Goal: Task Accomplishment & Management: Manage account settings

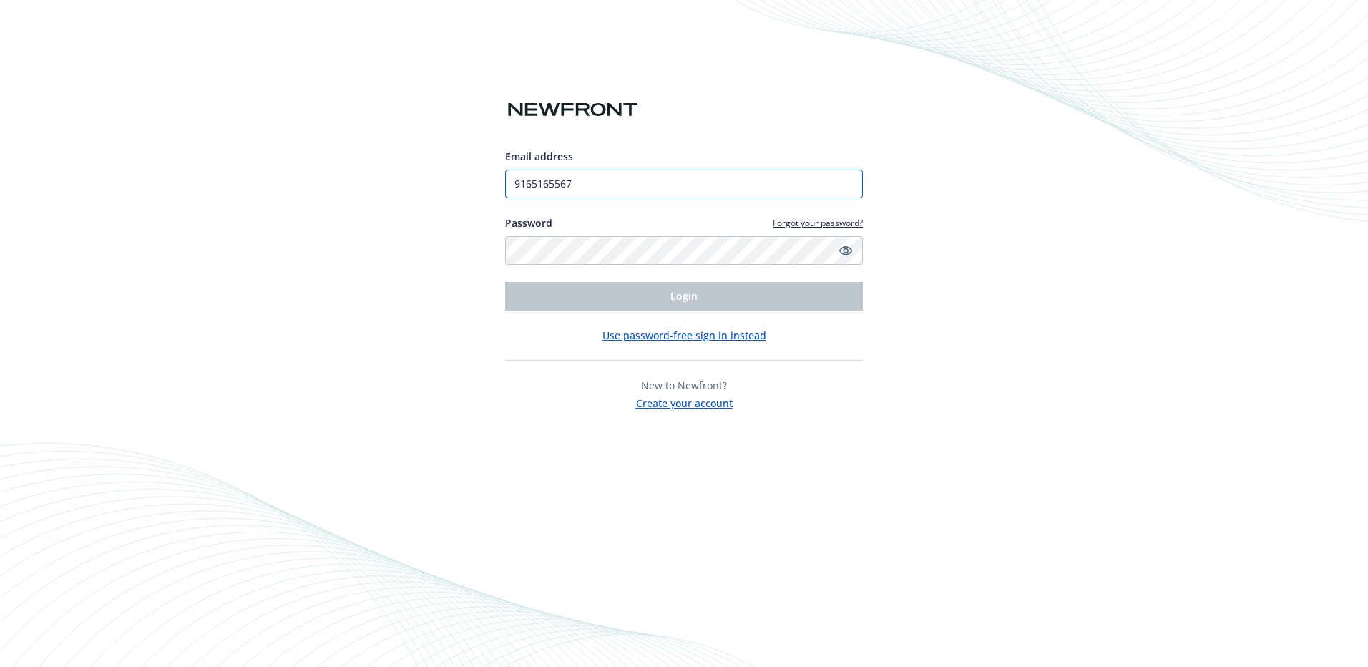
drag, startPoint x: 618, startPoint y: 184, endPoint x: 463, endPoint y: 184, distance: 155.3
click at [463, 184] on div "Email address 9165165567 Password Forgot your password? Login Use password-free…" at bounding box center [684, 333] width 1368 height 667
type input "[EMAIL_ADDRESS][DOMAIN_NAME]"
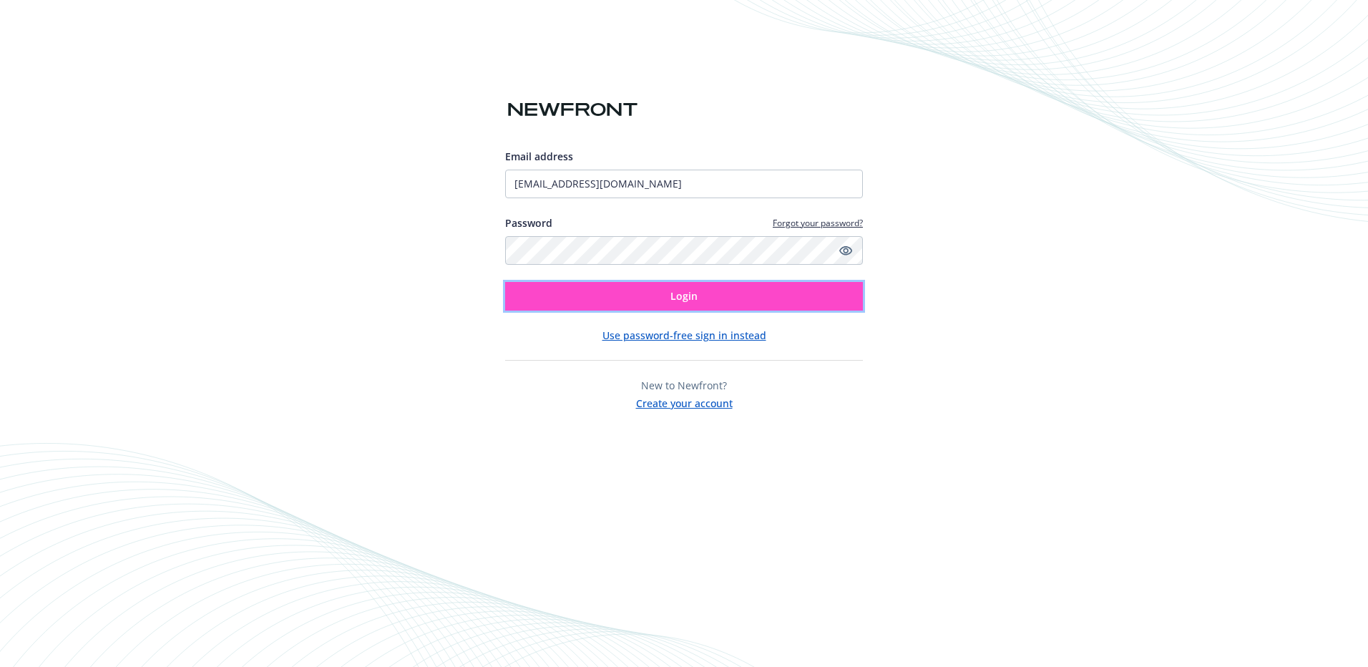
click at [667, 298] on button "Login" at bounding box center [684, 296] width 358 height 29
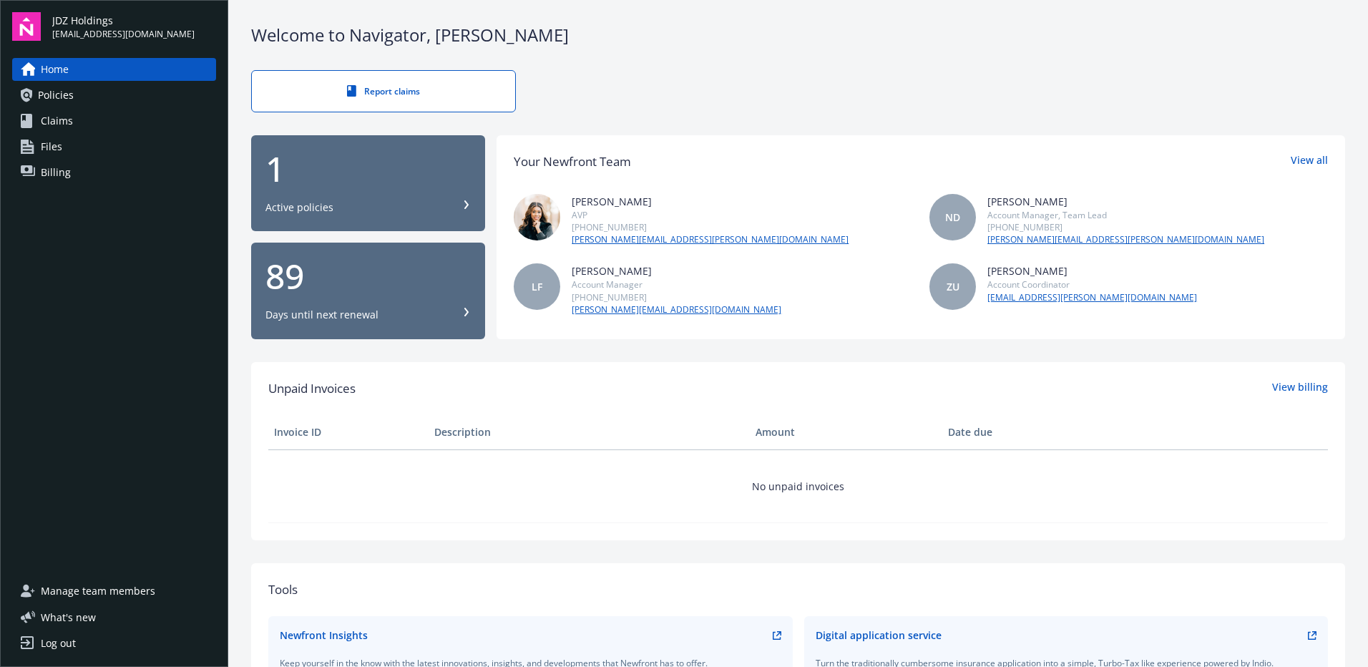
click at [92, 22] on span "JDZ Holdings" at bounding box center [123, 20] width 142 height 15
click at [21, 28] on img at bounding box center [26, 26] width 29 height 29
click at [109, 28] on span "[EMAIL_ADDRESS][DOMAIN_NAME]" at bounding box center [123, 34] width 142 height 13
click at [47, 72] on span "Home" at bounding box center [55, 69] width 28 height 23
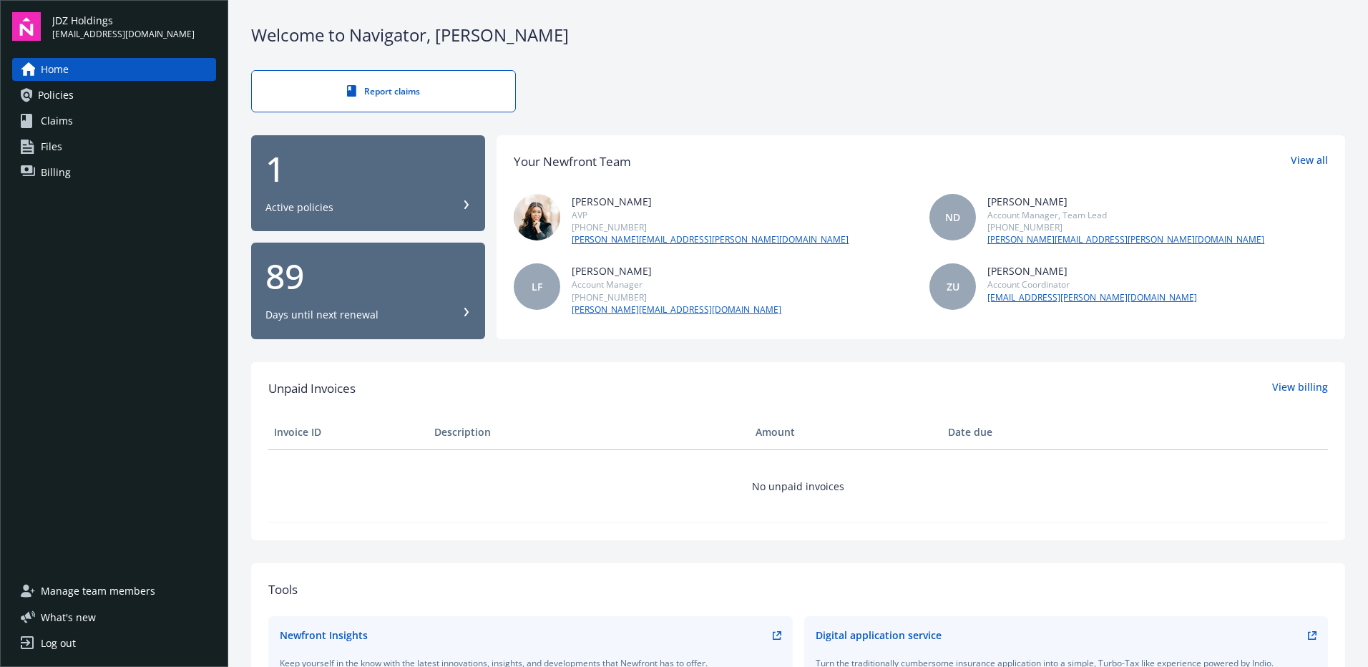
click at [39, 91] on span "Policies" at bounding box center [56, 95] width 36 height 23
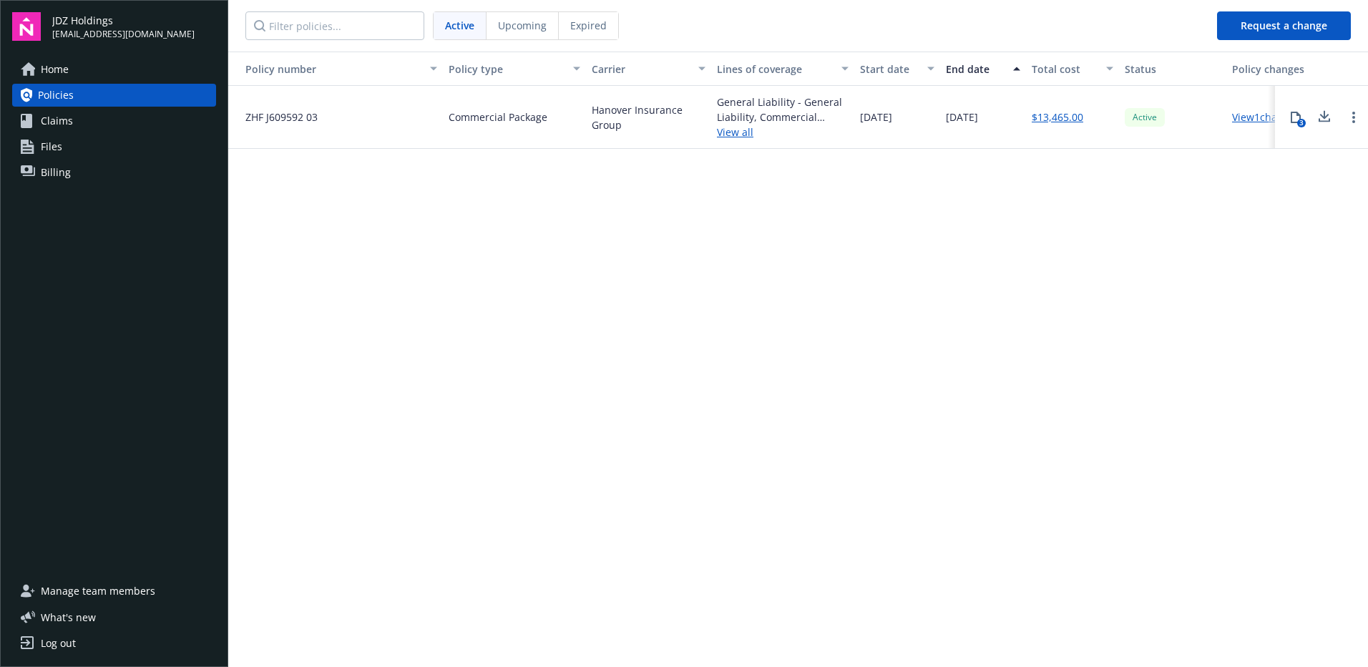
click at [91, 28] on span "[EMAIL_ADDRESS][DOMAIN_NAME]" at bounding box center [123, 34] width 142 height 13
click at [22, 19] on img at bounding box center [26, 26] width 29 height 29
click at [21, 19] on img at bounding box center [26, 26] width 29 height 29
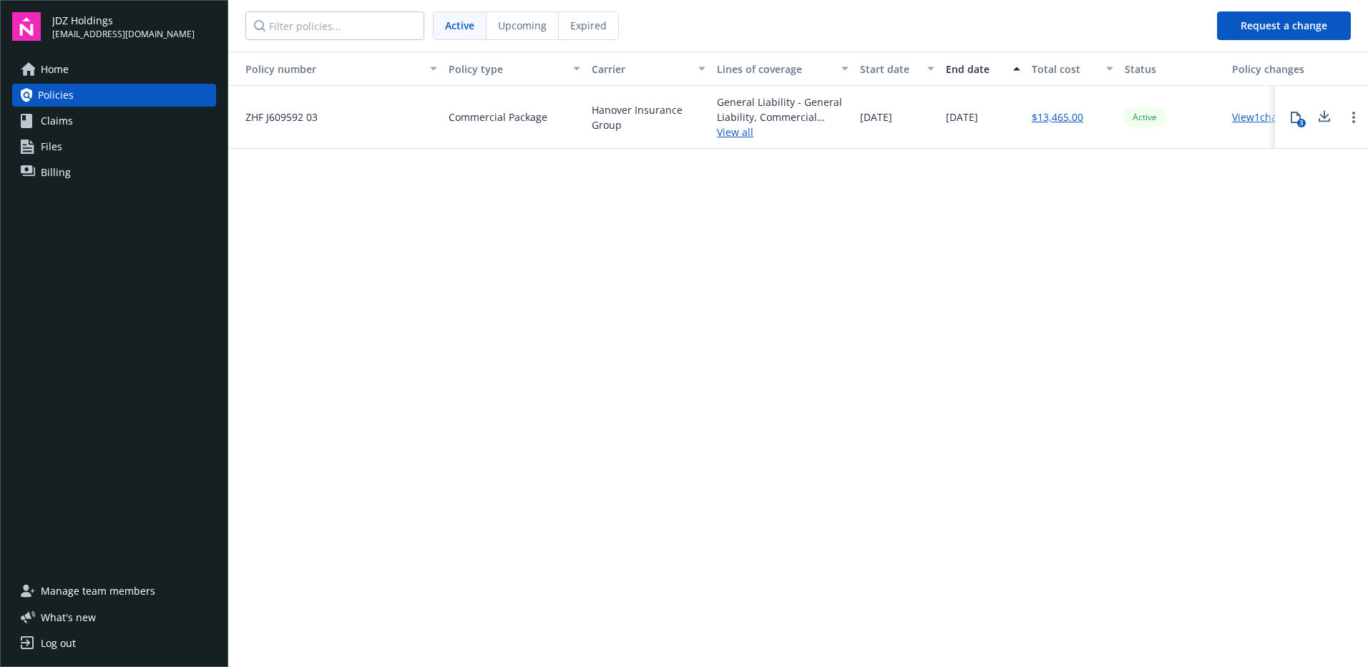
click at [51, 649] on div "Log out" at bounding box center [58, 643] width 35 height 23
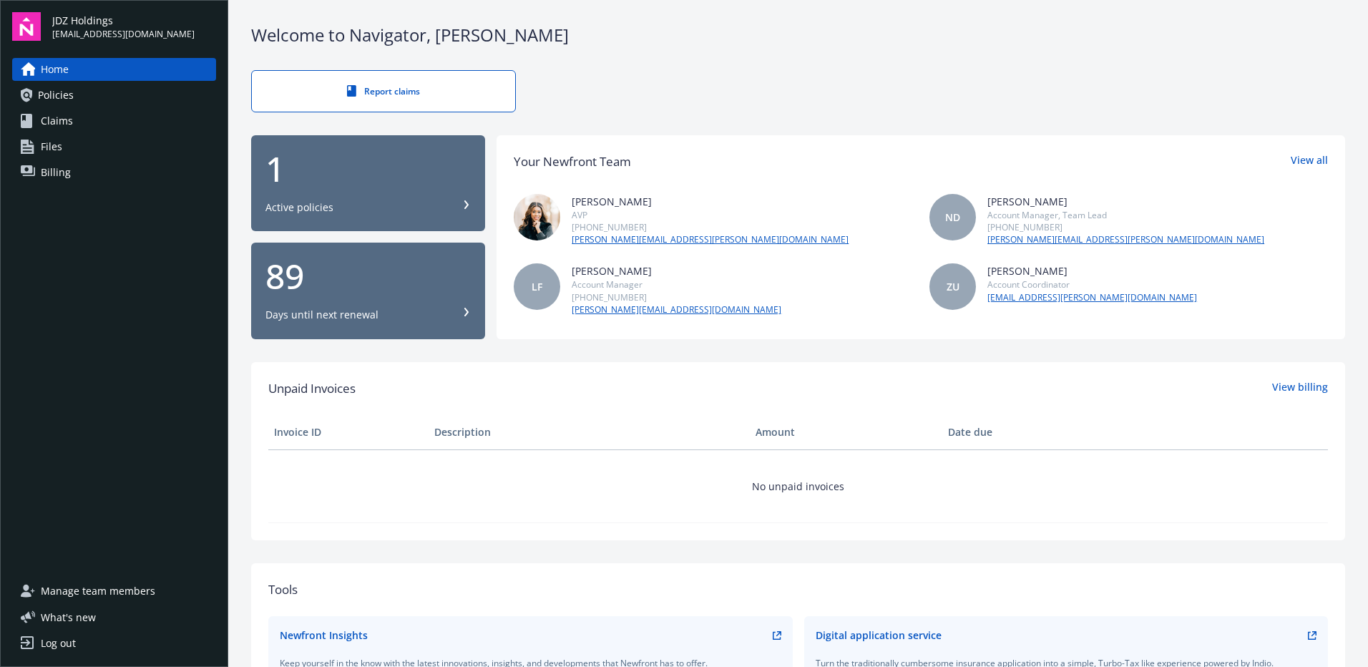
click at [43, 646] on div "Log out" at bounding box center [58, 643] width 35 height 23
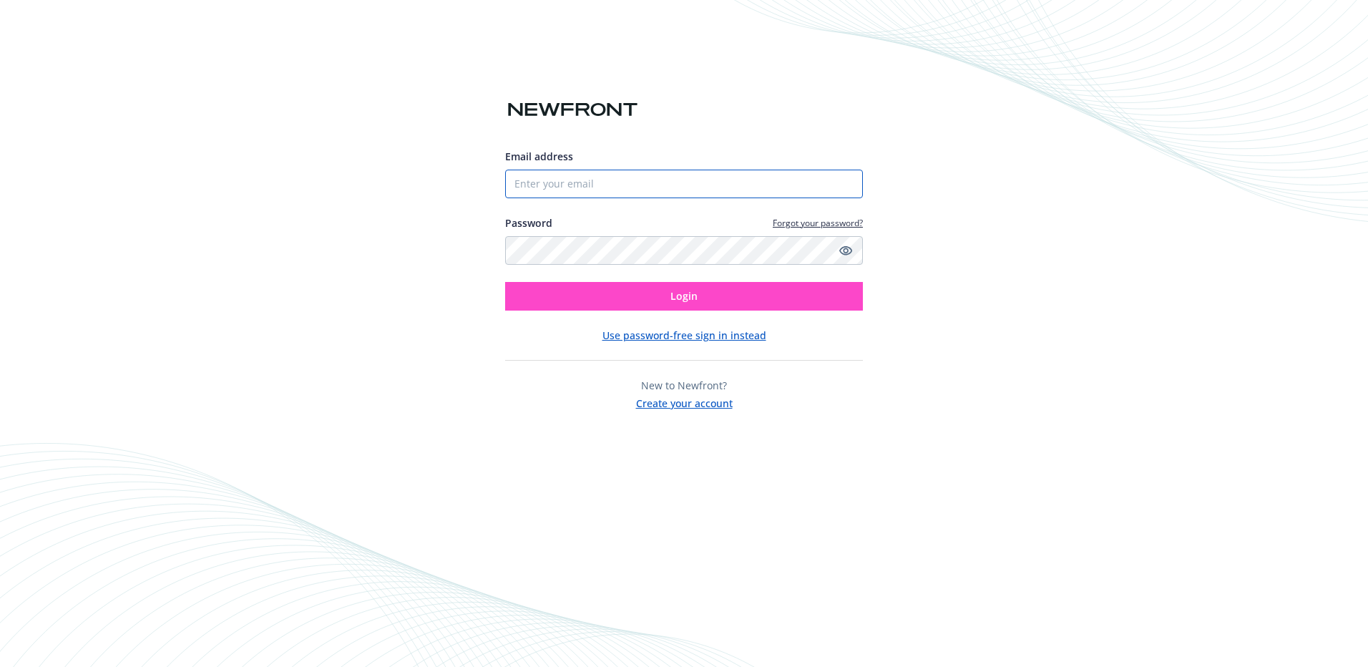
type input "[EMAIL_ADDRESS][DOMAIN_NAME]"
click at [726, 295] on button "Login" at bounding box center [684, 296] width 358 height 29
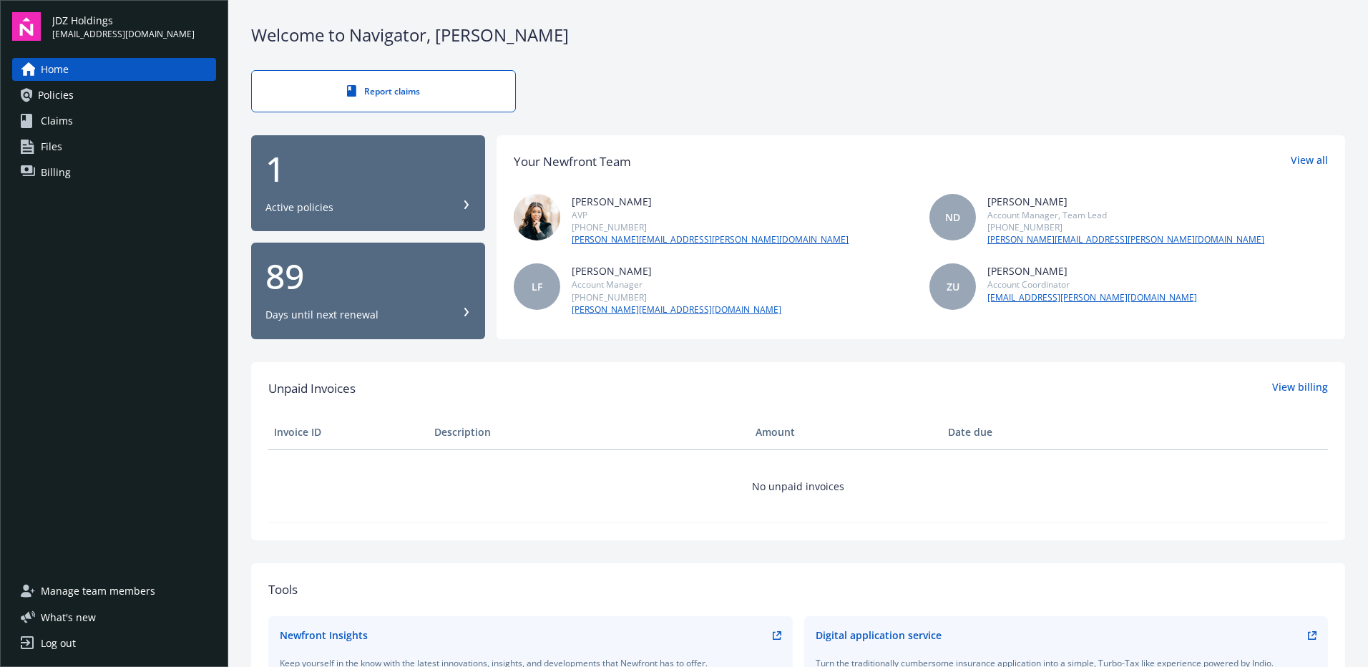
click at [193, 27] on div "JDZ Holdings [EMAIL_ADDRESS][DOMAIN_NAME]" at bounding box center [134, 27] width 164 height 28
click at [210, 25] on div "JDZ Holdings [EMAIL_ADDRESS][DOMAIN_NAME]" at bounding box center [134, 27] width 164 height 28
click at [64, 26] on span "JDZ Holdings" at bounding box center [123, 20] width 142 height 15
click at [23, 26] on img at bounding box center [26, 26] width 29 height 29
click at [64, 91] on span "Policies" at bounding box center [56, 95] width 36 height 23
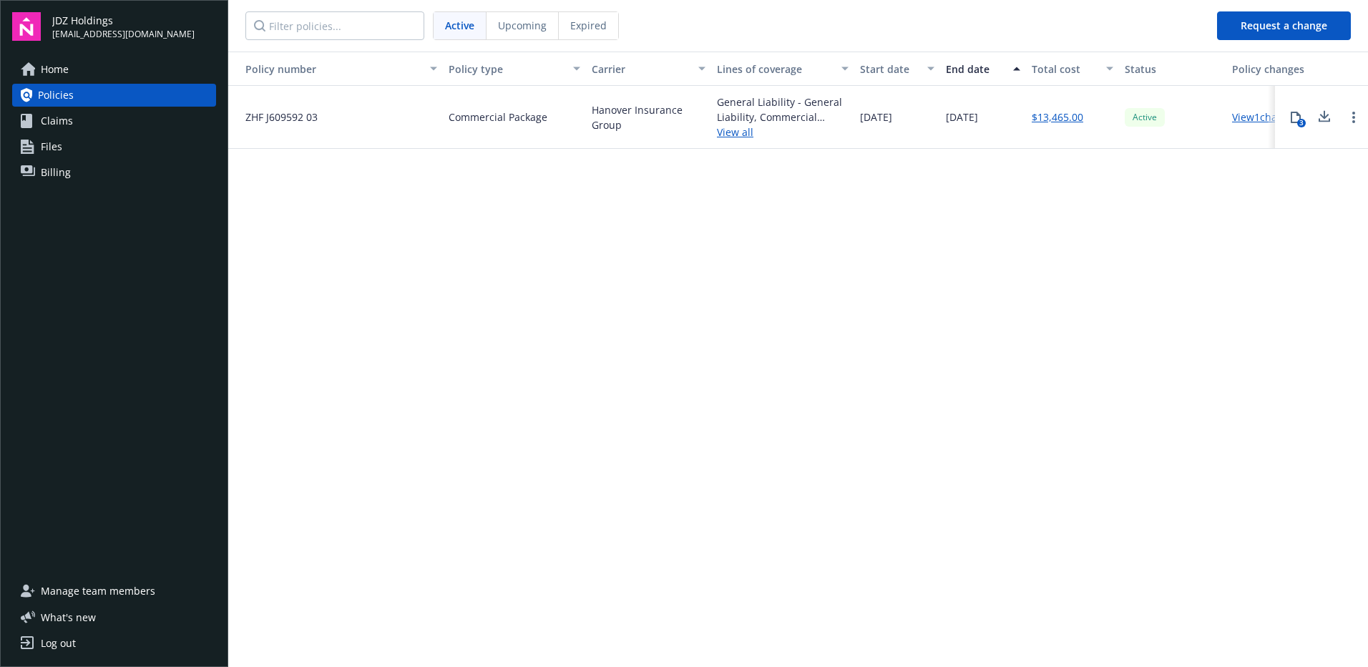
click at [74, 20] on span "JDZ Holdings" at bounding box center [123, 20] width 142 height 15
click at [136, 22] on span "JDZ Holdings" at bounding box center [123, 20] width 142 height 15
click at [195, 25] on div "JDZ Holdings shannone@connectwithclutch.com" at bounding box center [134, 27] width 164 height 28
click at [146, 26] on span "JDZ Holdings" at bounding box center [123, 20] width 142 height 15
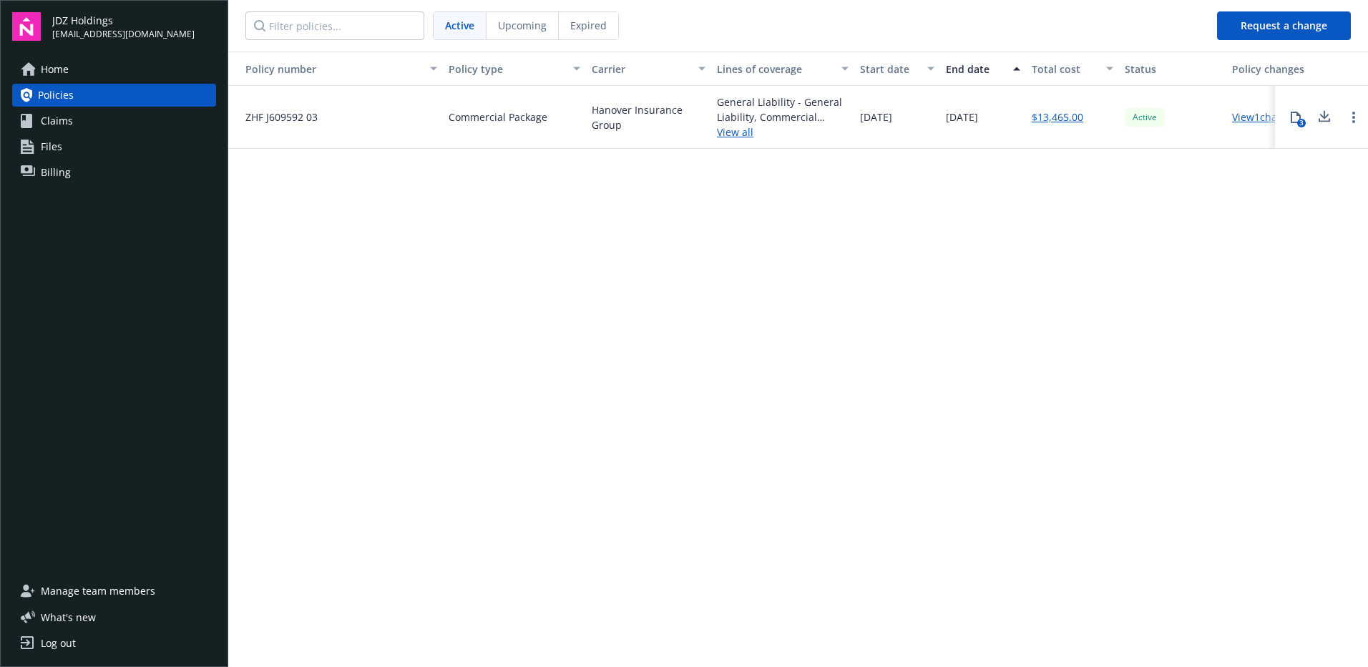
click at [138, 26] on span "JDZ Holdings" at bounding box center [123, 20] width 142 height 15
click at [46, 64] on span "Home" at bounding box center [55, 69] width 28 height 23
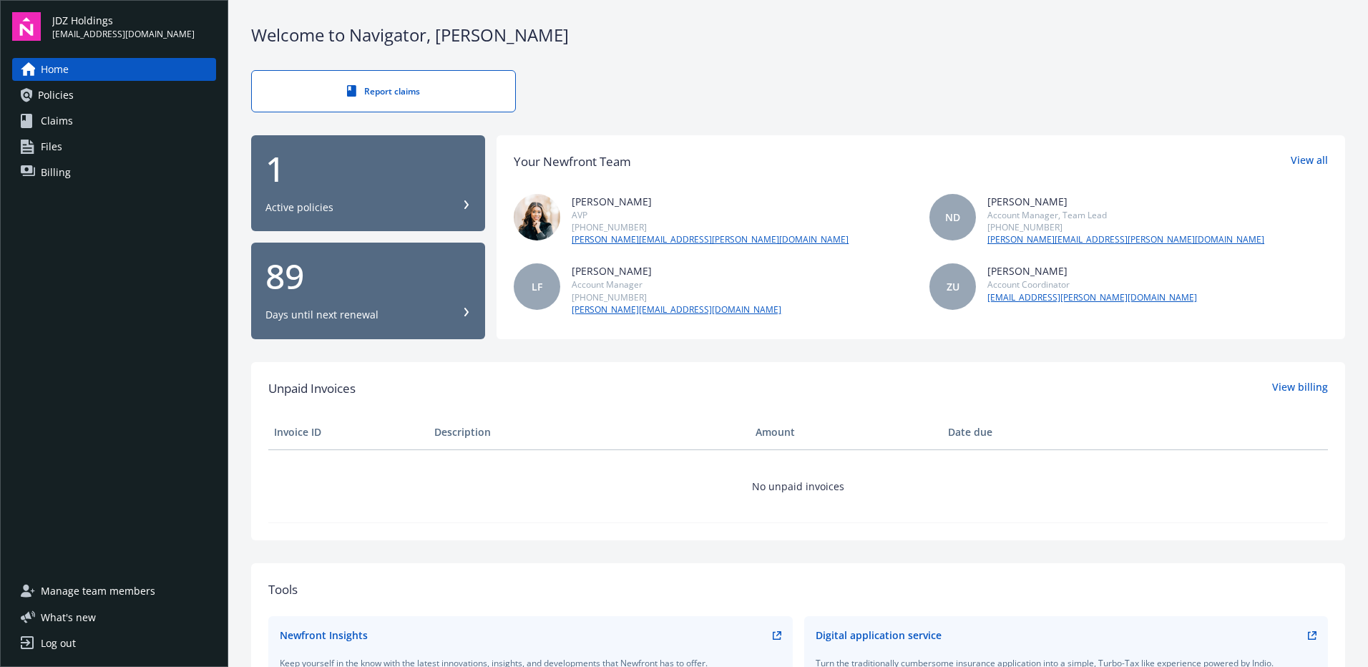
click at [34, 36] on img at bounding box center [26, 26] width 29 height 29
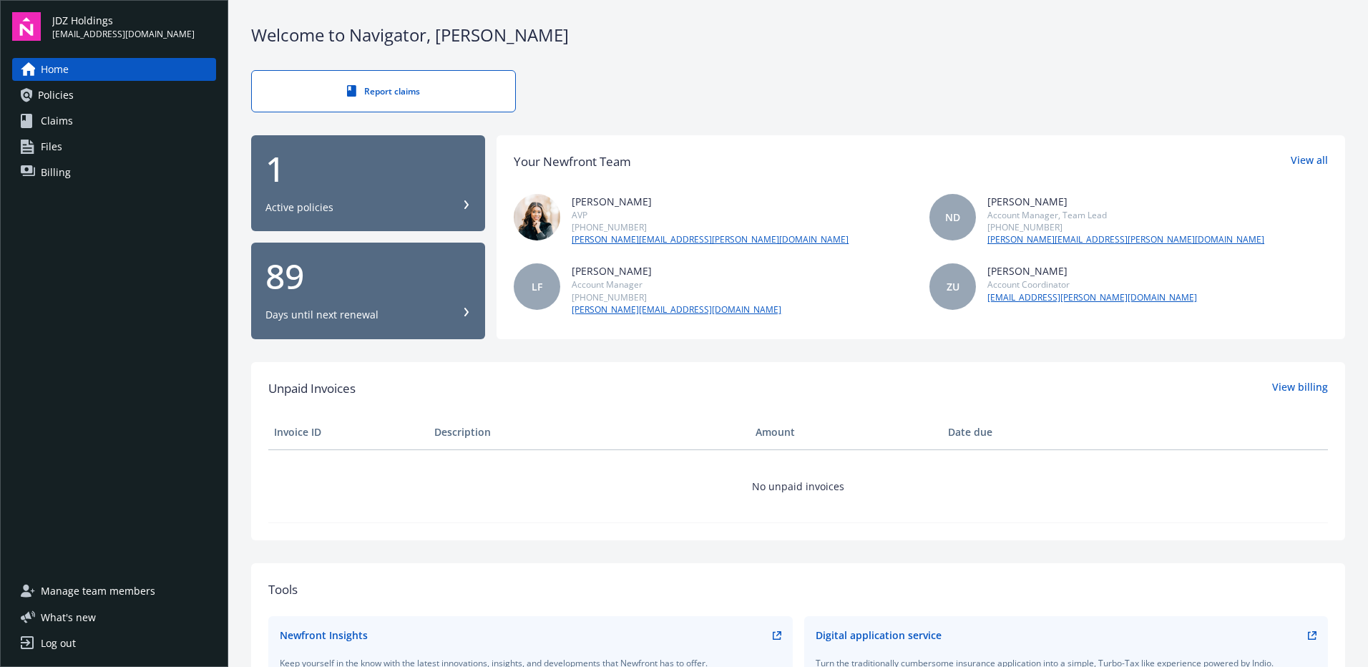
click at [18, 14] on img at bounding box center [26, 26] width 29 height 29
drag, startPoint x: 70, startPoint y: 625, endPoint x: 102, endPoint y: 214, distance: 412.0
click at [102, 214] on div "Home Policies Claims Files Billing" at bounding box center [114, 310] width 204 height 504
click at [57, 29] on span "[EMAIL_ADDRESS][DOMAIN_NAME]" at bounding box center [123, 34] width 142 height 13
click at [25, 26] on img at bounding box center [26, 26] width 29 height 29
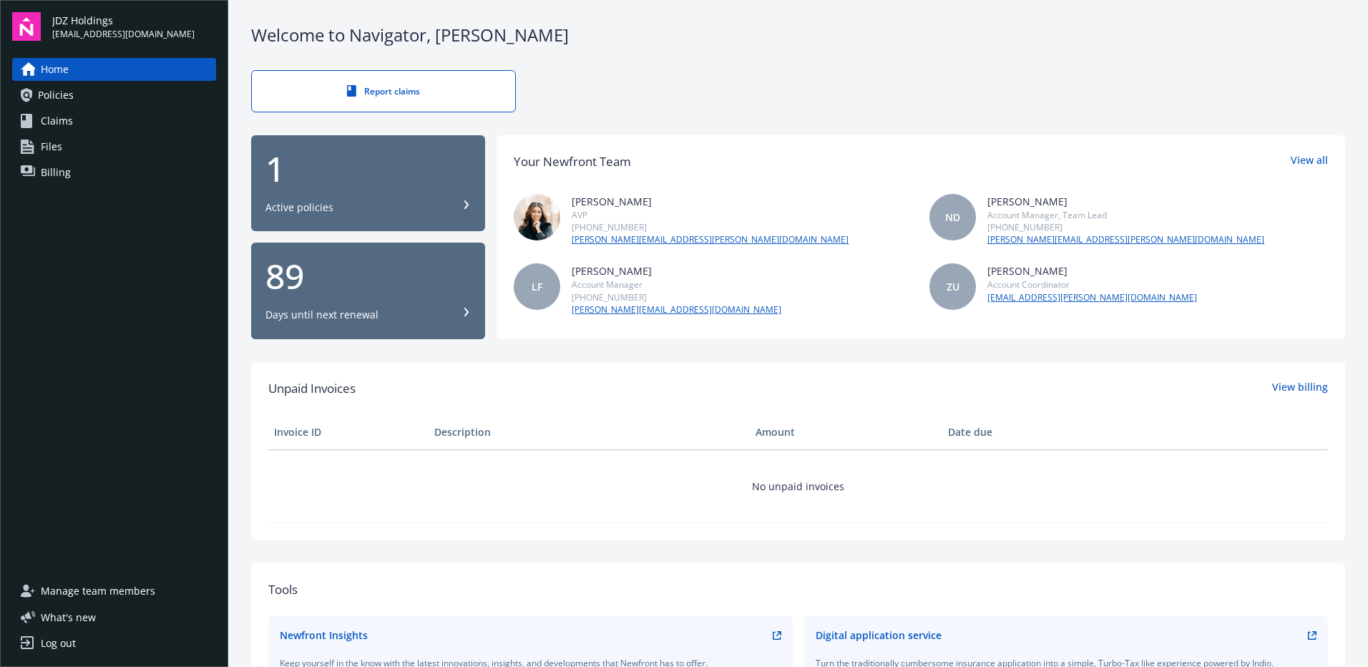
click at [49, 666] on div "JDZ Holdings shannone@connectwithclutch.com Home Policies Claims Files Billing …" at bounding box center [114, 333] width 228 height 667
click at [62, 638] on div "Log out" at bounding box center [58, 643] width 35 height 23
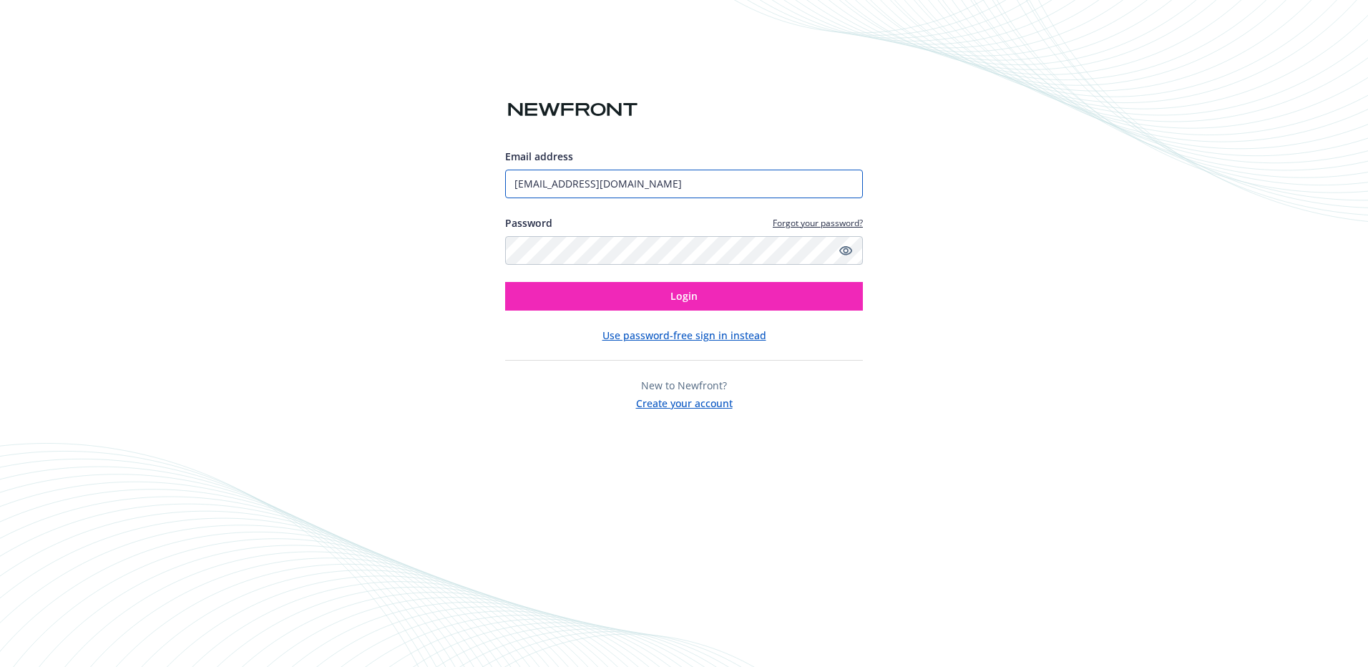
drag, startPoint x: 678, startPoint y: 186, endPoint x: -26, endPoint y: 185, distance: 704.1
click at [0, 185] on html "Email address shannone@connectwithclutch.com Password Forgot your password? Log…" at bounding box center [684, 333] width 1368 height 667
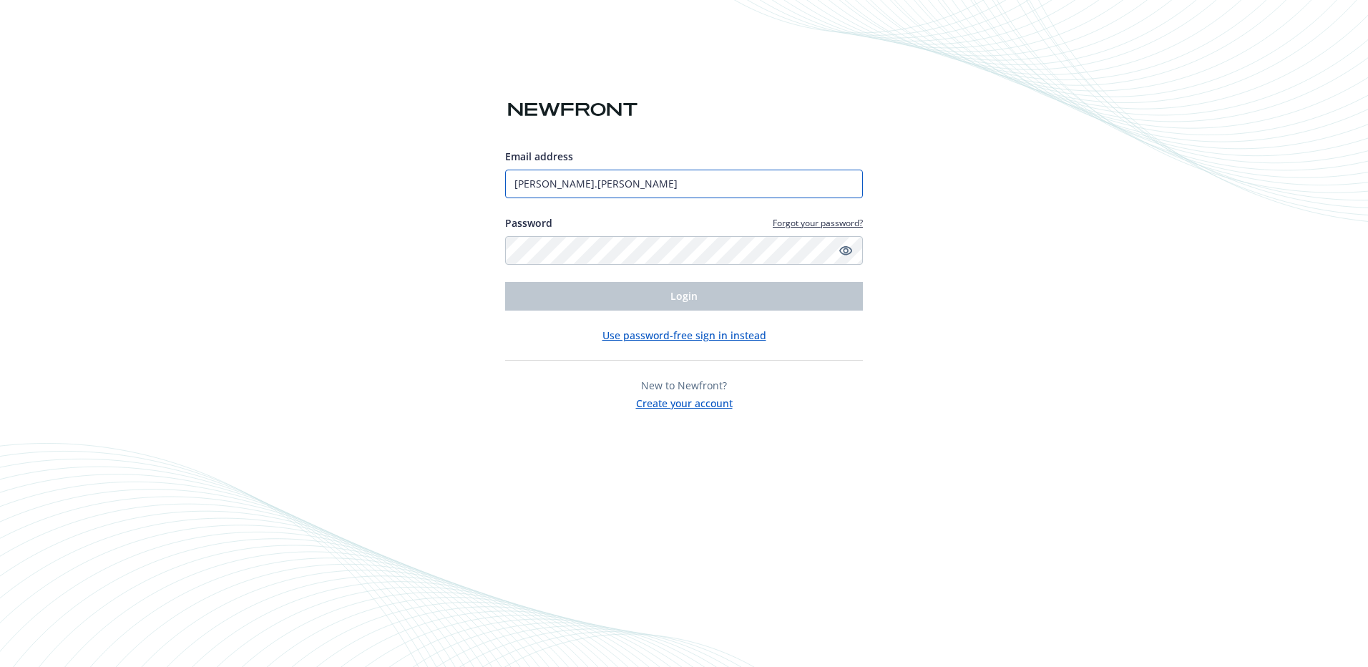
type input "shannon.elsemore@theradzgroup.com"
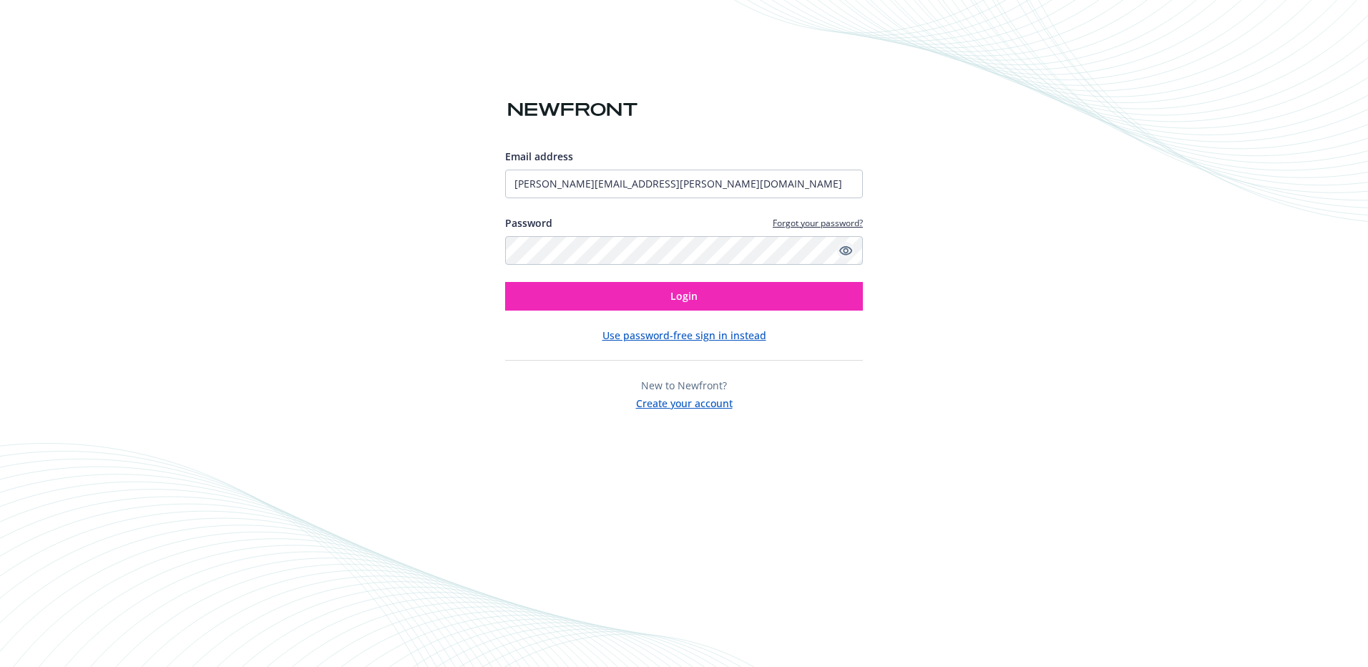
click at [846, 249] on icon "Show password" at bounding box center [845, 250] width 13 height 13
click at [623, 311] on div "Email address shannon.elsemore@theradzgroup.com Password Forgot your password? …" at bounding box center [684, 280] width 358 height 262
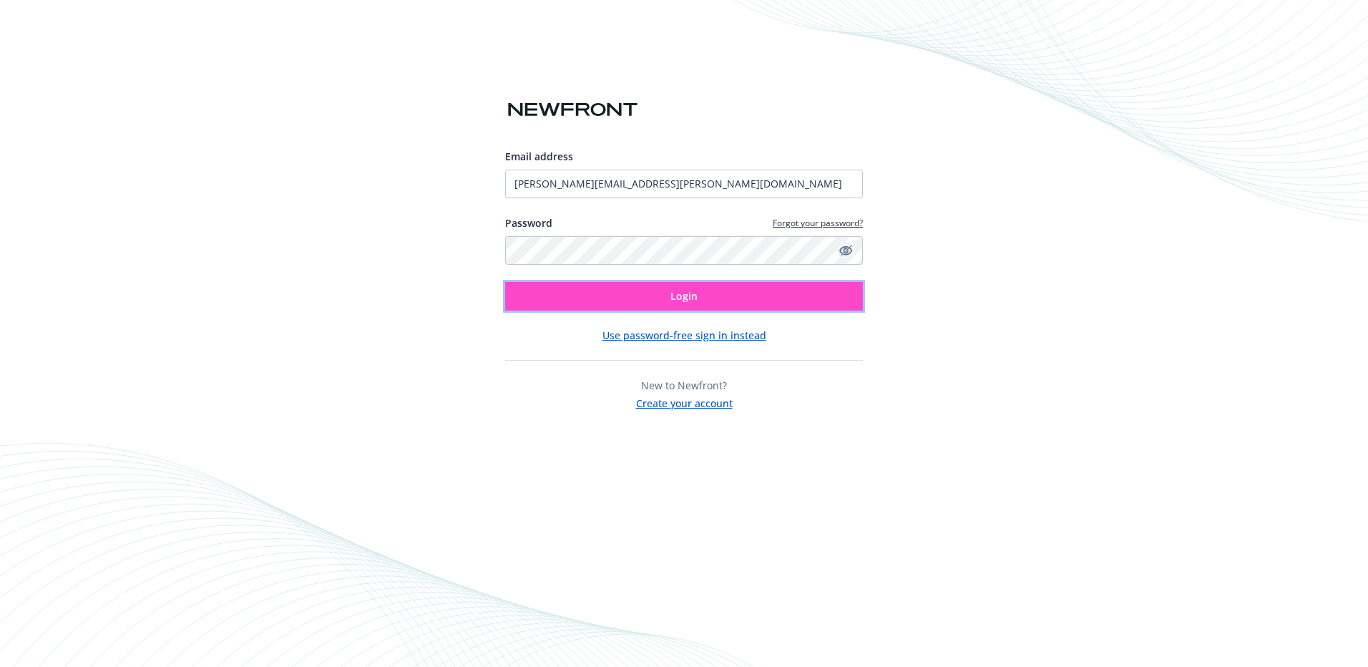
click at [620, 310] on button "Login" at bounding box center [684, 296] width 358 height 29
